Goal: Check status: Check status

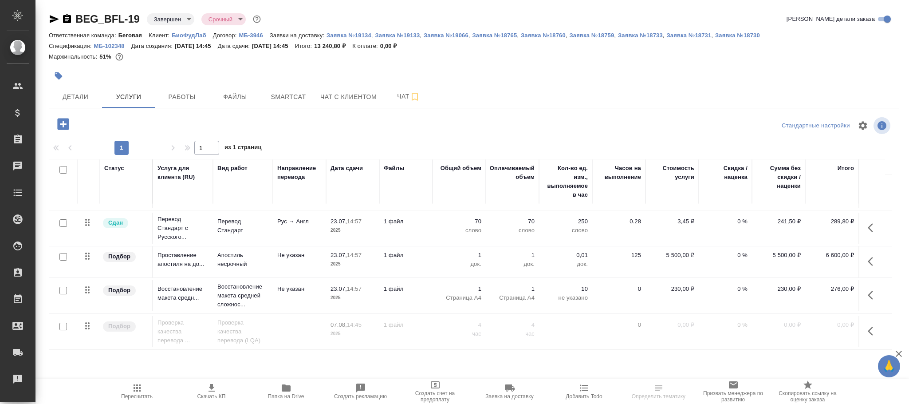
scroll to position [114, 0]
click at [132, 388] on icon "button" at bounding box center [137, 387] width 11 height 11
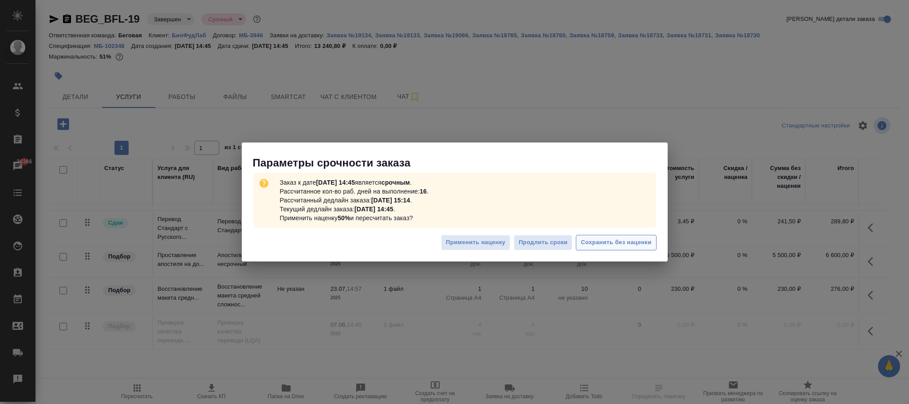
click at [590, 238] on span "Сохранить без наценки" at bounding box center [615, 242] width 71 height 10
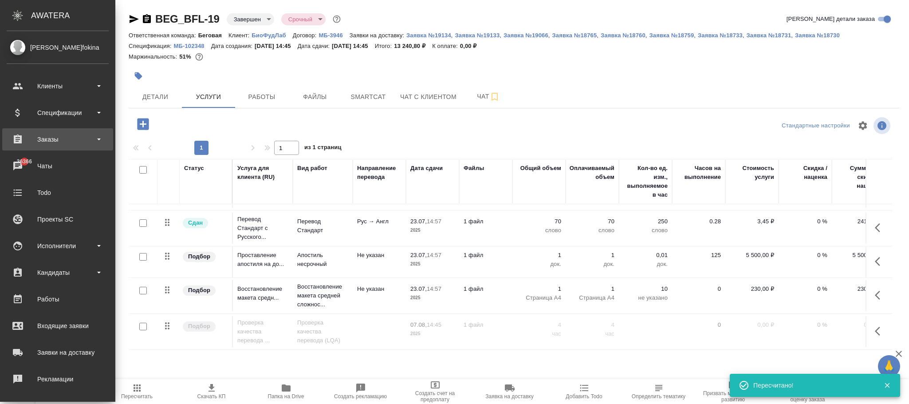
click at [57, 137] on div "Заказы" at bounding box center [58, 139] width 102 height 13
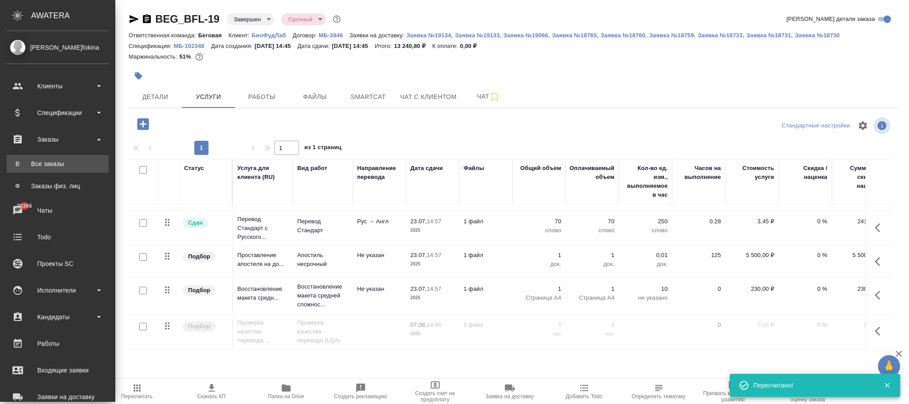
click at [55, 165] on div "Все заказы" at bounding box center [57, 163] width 93 height 9
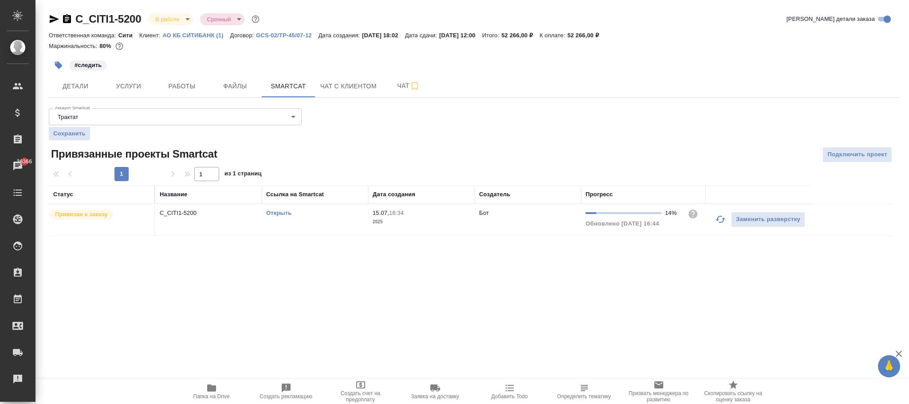
click at [346, 216] on div "Открыть" at bounding box center [315, 212] width 98 height 9
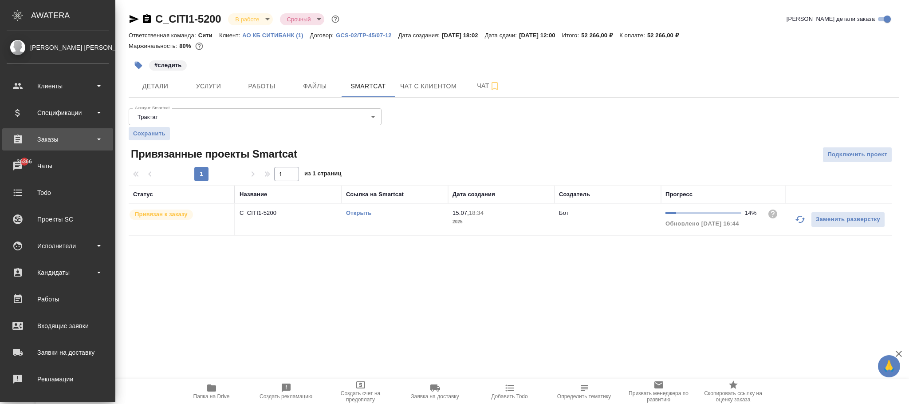
click at [55, 140] on div "Заказы" at bounding box center [58, 139] width 102 height 13
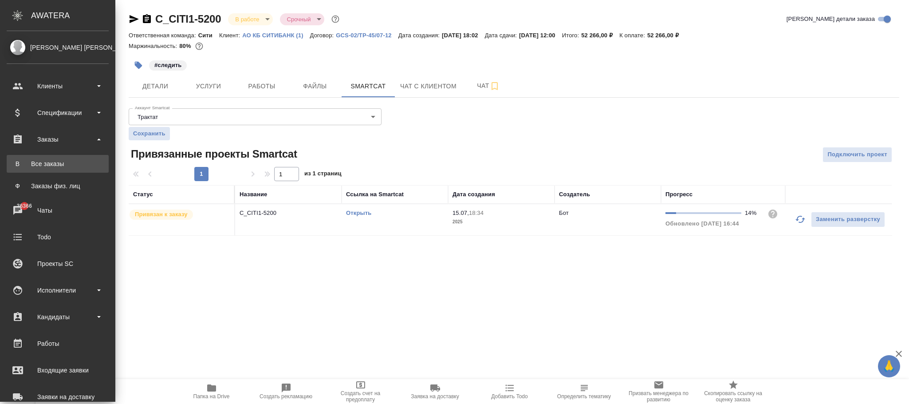
click at [44, 159] on div "Все заказы" at bounding box center [57, 163] width 93 height 9
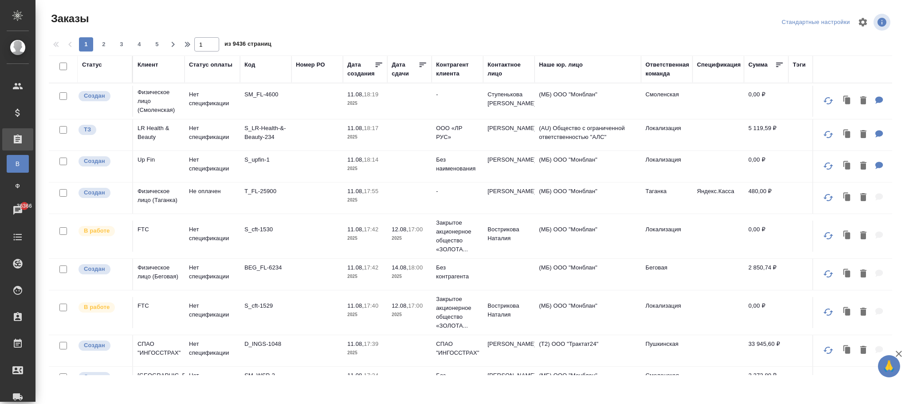
click at [253, 63] on div "Код" at bounding box center [249, 64] width 11 height 9
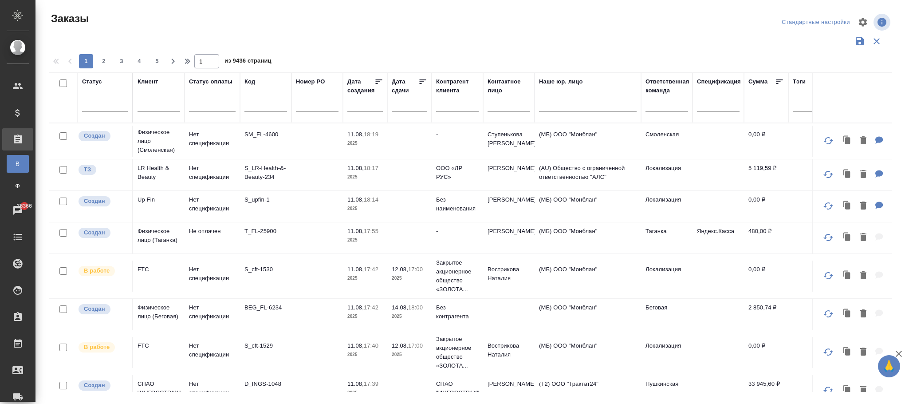
click at [266, 111] on input "text" at bounding box center [265, 106] width 43 height 11
paste input "KRL_CITIKOPTER-13"
type input "KRL_CITIKOPTER-13"
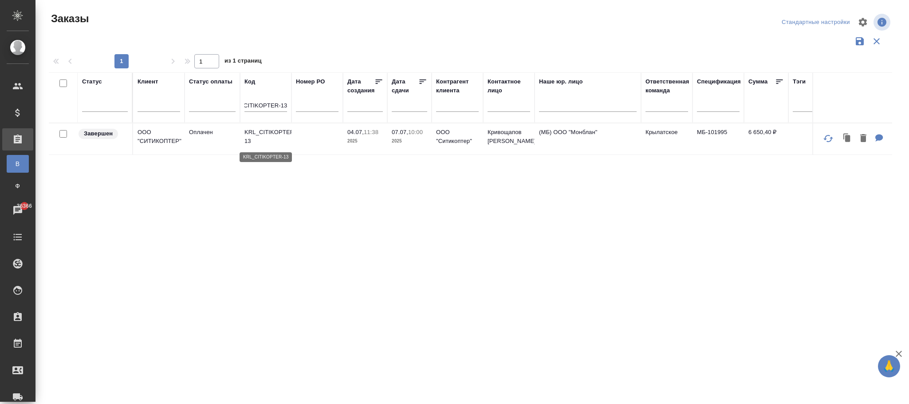
click at [267, 136] on p "KRL_CITIKOPTER-13" at bounding box center [265, 137] width 43 height 18
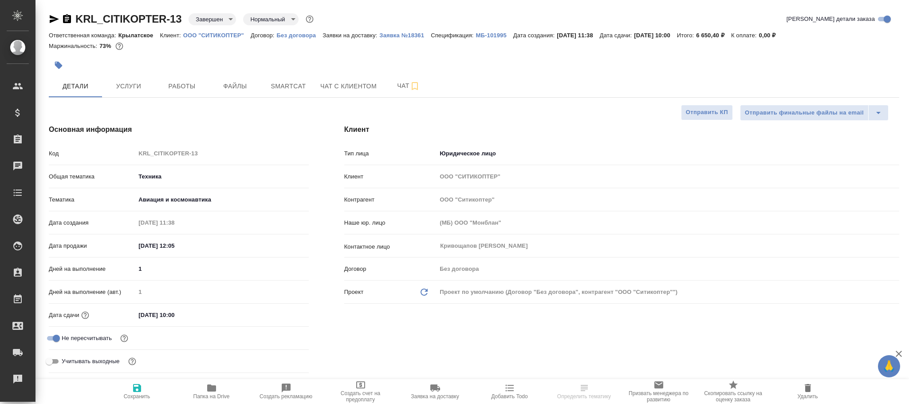
select select "RU"
click at [145, 88] on span "Услуги" at bounding box center [128, 86] width 43 height 11
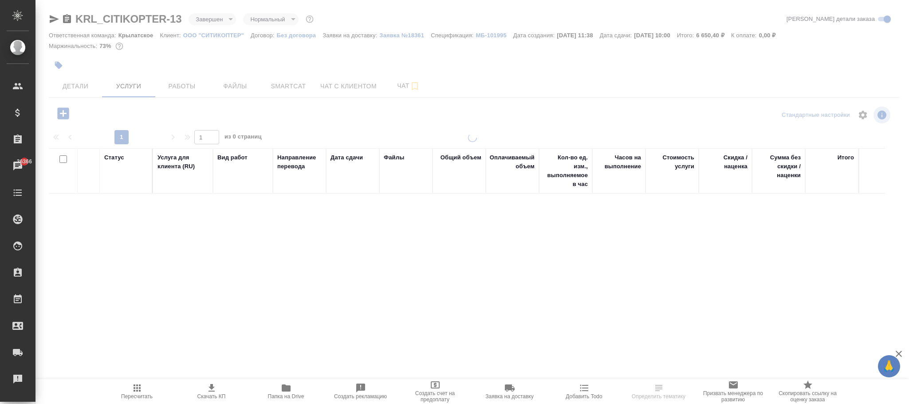
click at [220, 19] on body "🙏 .cls-1 fill:#fff; AWATERA Фокина Наталья n.fokina Клиенты Спецификации Заказы…" at bounding box center [454, 202] width 909 height 404
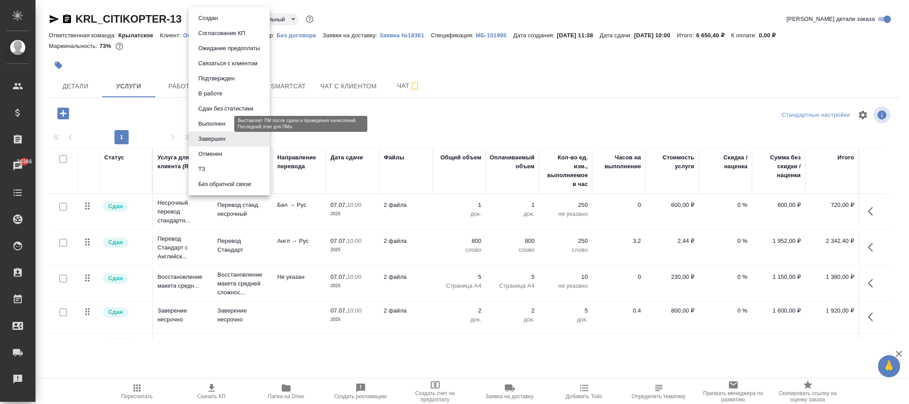
click at [217, 122] on button "Выполнен" at bounding box center [212, 124] width 32 height 10
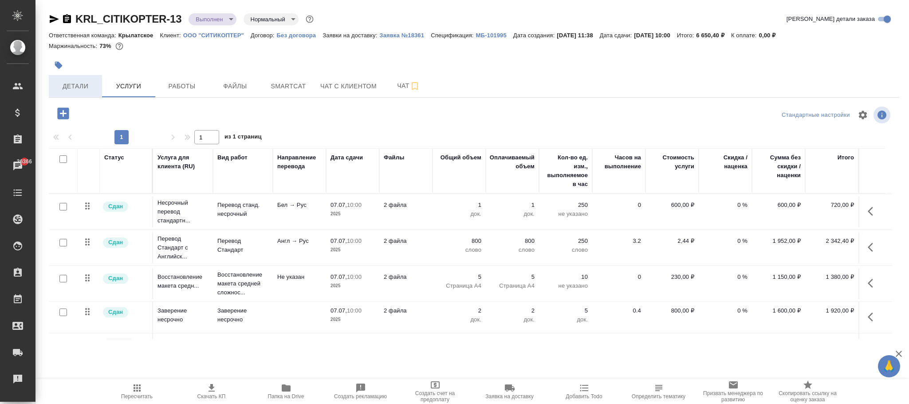
click at [83, 79] on button "Детали" at bounding box center [75, 86] width 53 height 22
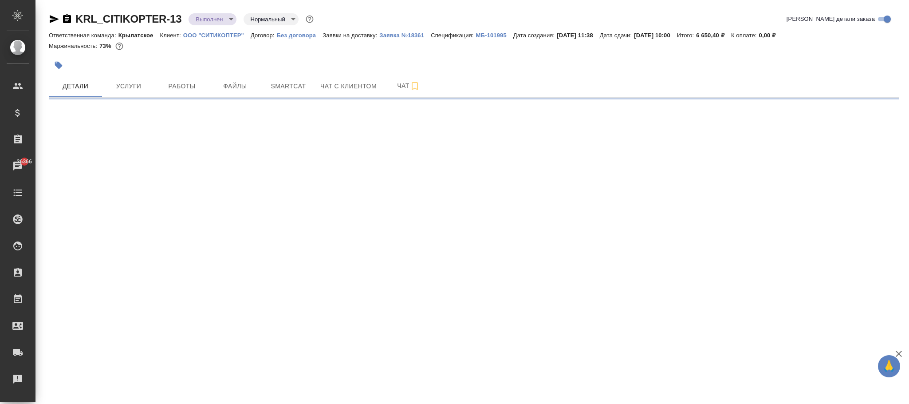
select select "RU"
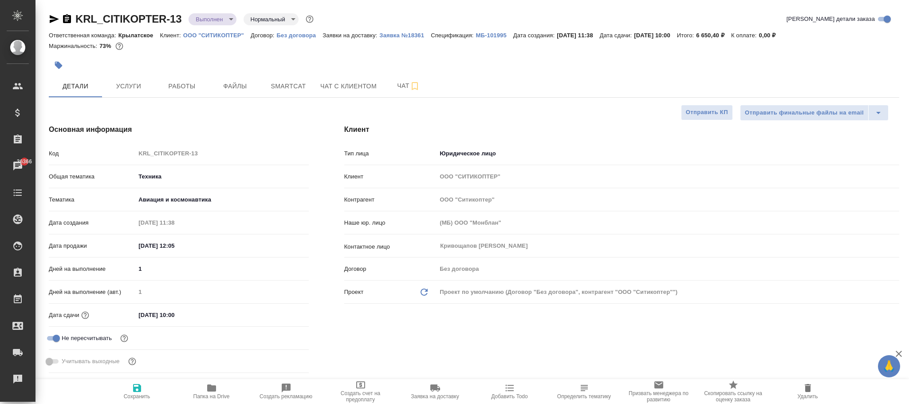
type textarea "x"
click at [142, 386] on span "Сохранить" at bounding box center [137, 390] width 64 height 17
type textarea "x"
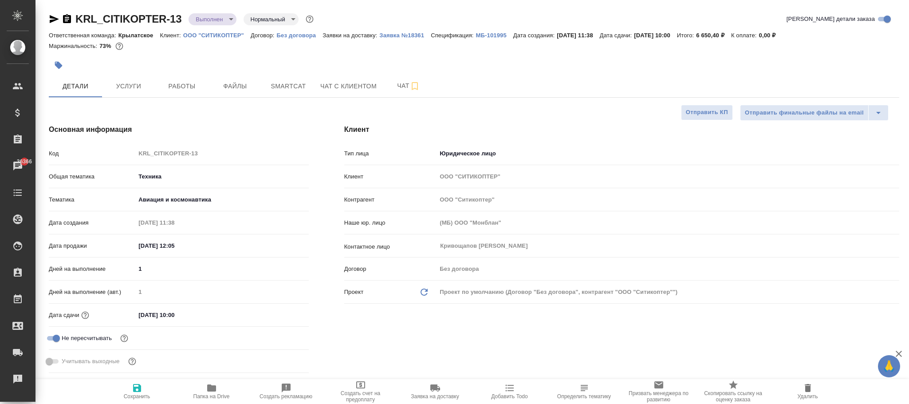
type textarea "x"
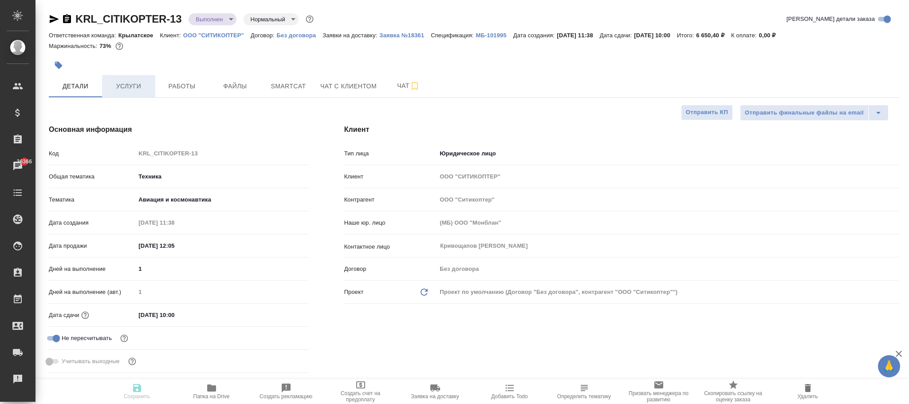
type textarea "x"
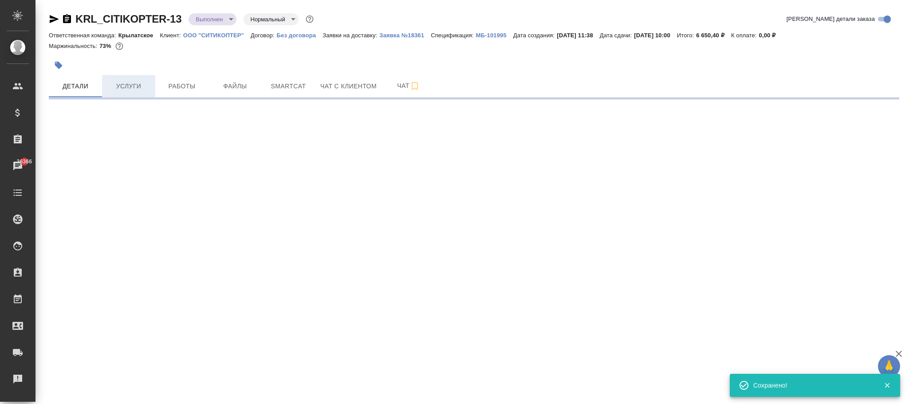
click at [129, 86] on span "Услуги" at bounding box center [128, 86] width 43 height 11
select select "RU"
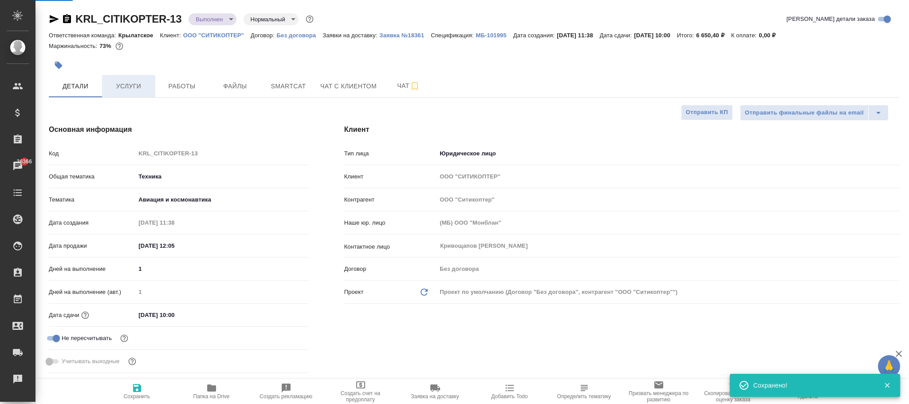
type textarea "x"
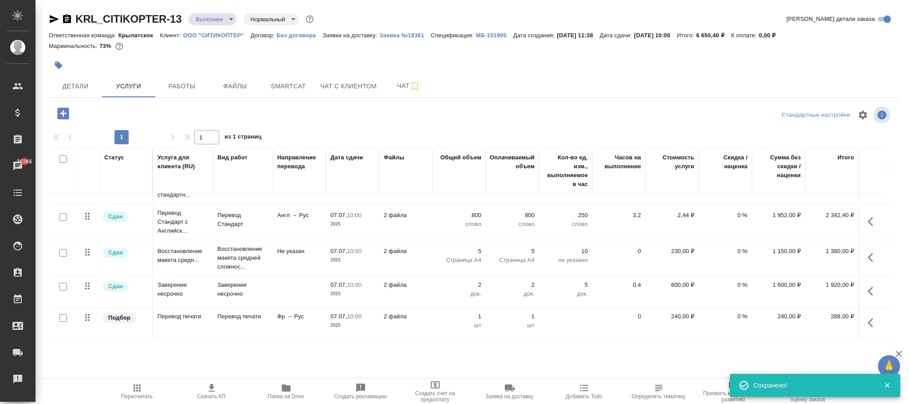
scroll to position [37, 0]
click at [57, 110] on icon "button" at bounding box center [63, 114] width 16 height 16
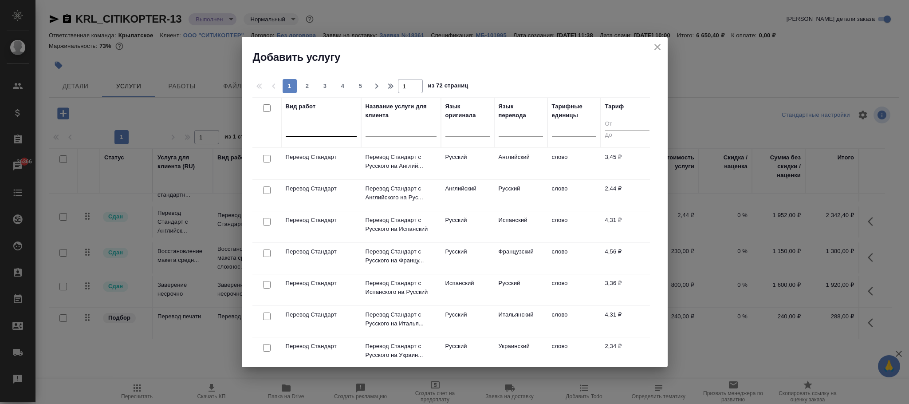
click at [295, 126] on div at bounding box center [321, 127] width 71 height 13
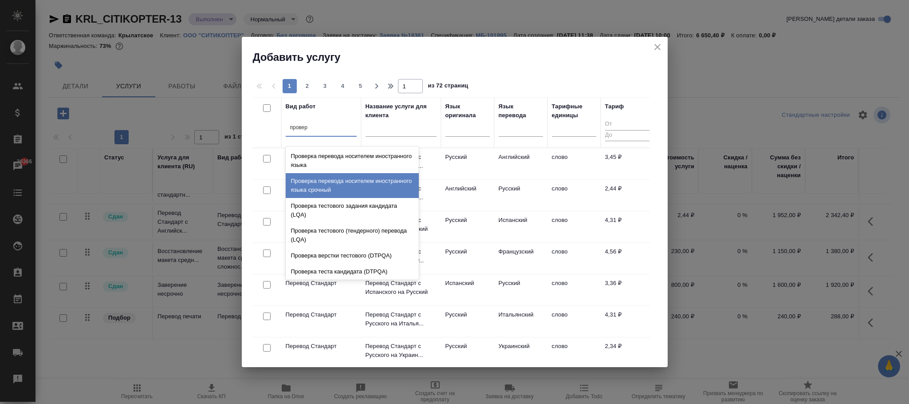
type input "провер"
click at [660, 51] on icon "close" at bounding box center [657, 47] width 11 height 11
